Goal: Task Accomplishment & Management: Use online tool/utility

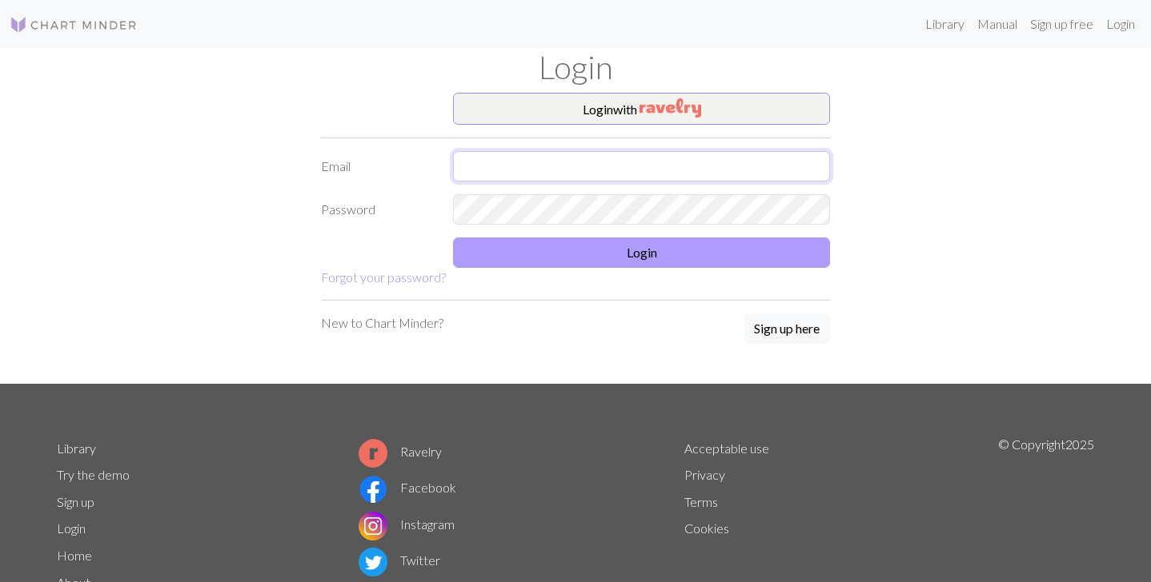
type input "[EMAIL_ADDRESS][DOMAIN_NAME]"
click at [548, 251] on button "Login" at bounding box center [641, 253] width 377 height 30
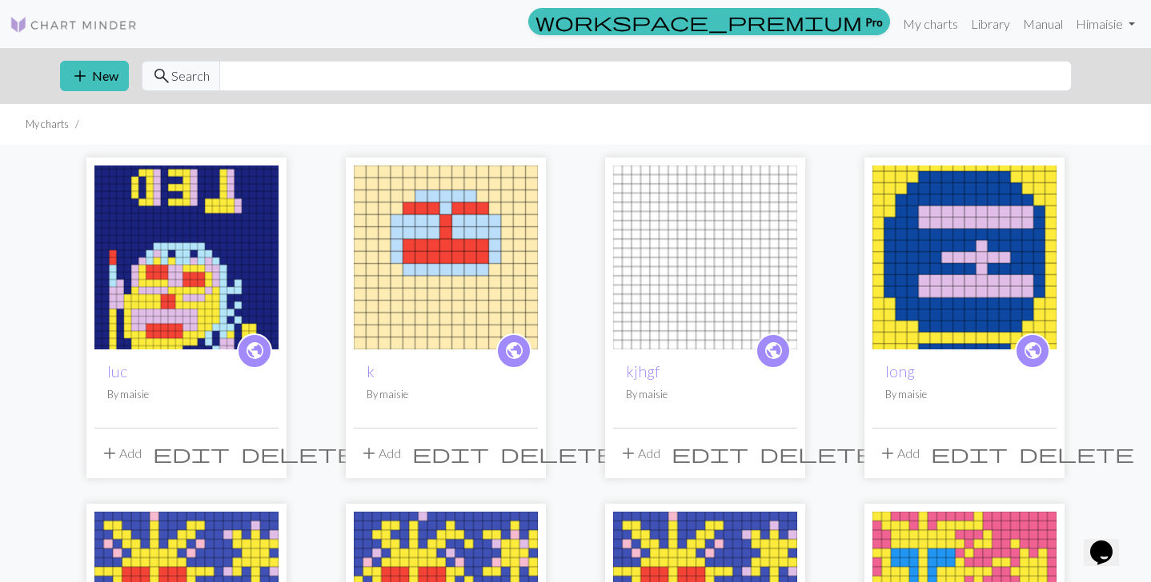
click at [219, 304] on img at bounding box center [186, 258] width 184 height 184
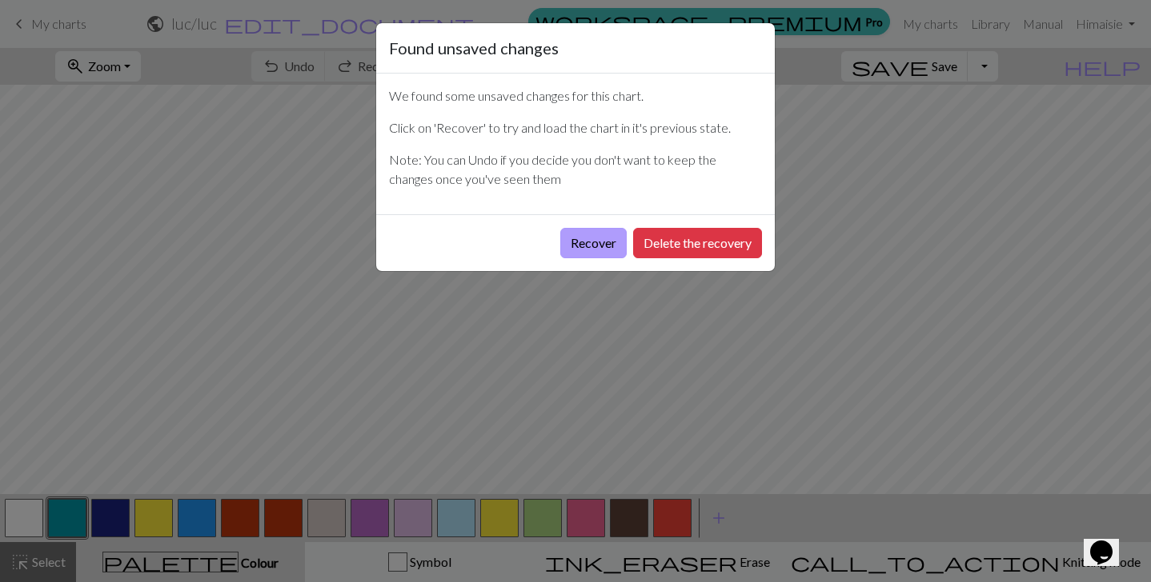
click at [590, 244] on button "Recover" at bounding box center [593, 243] width 66 height 30
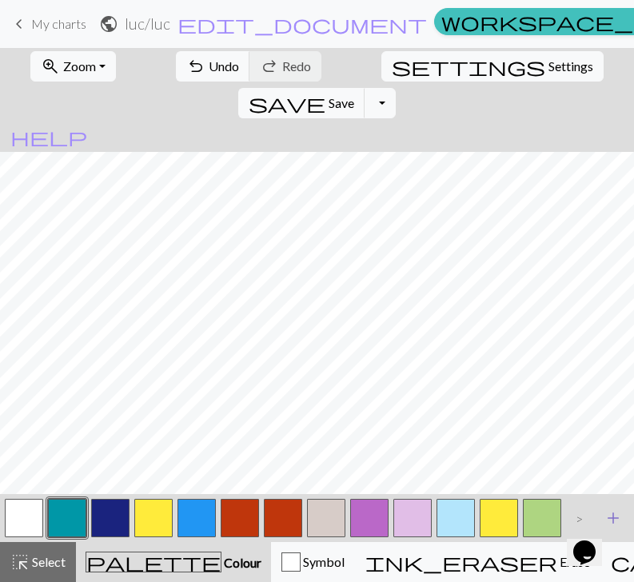
scroll to position [93, 0]
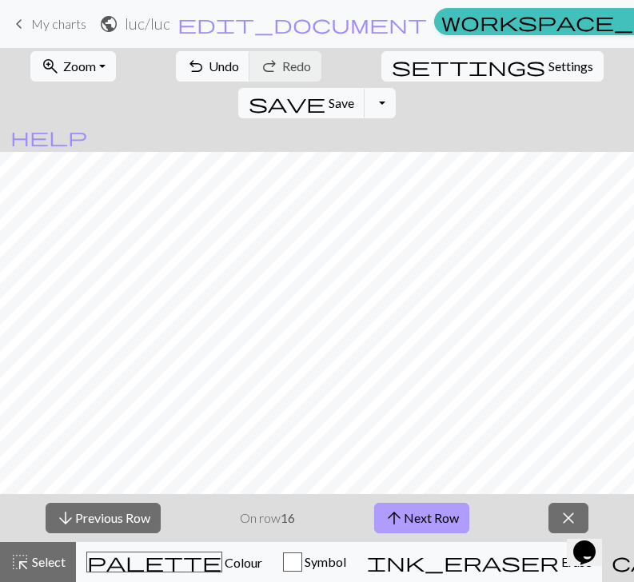
click at [444, 526] on button "arrow_upward Next Row" at bounding box center [421, 518] width 95 height 30
click at [446, 526] on button "arrow_upward Next Row" at bounding box center [421, 518] width 95 height 30
